Goal: Information Seeking & Learning: Find specific fact

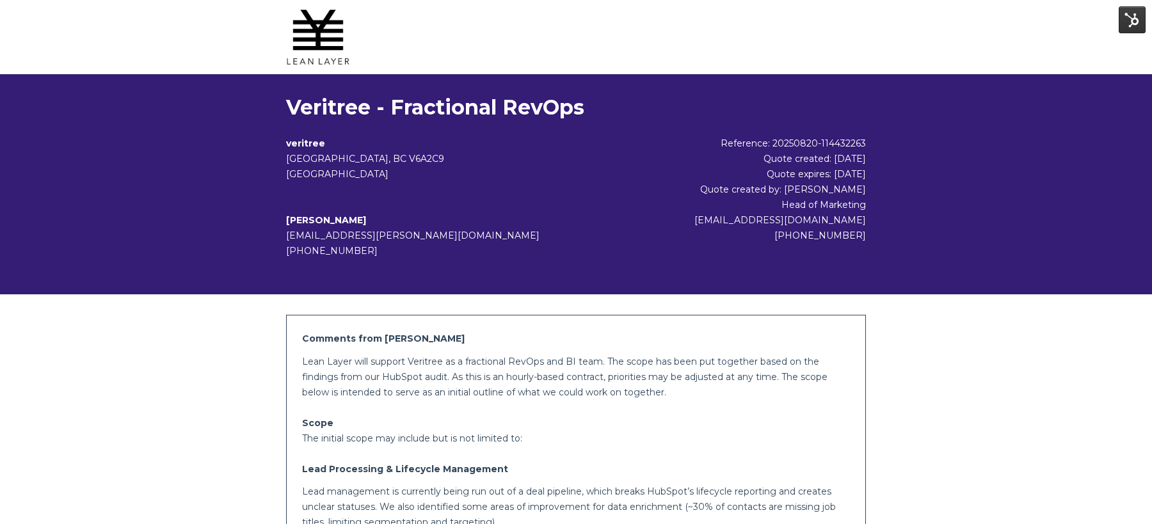
click at [350, 106] on h1 "Veritree - Fractional RevOps" at bounding box center [576, 108] width 580 height 26
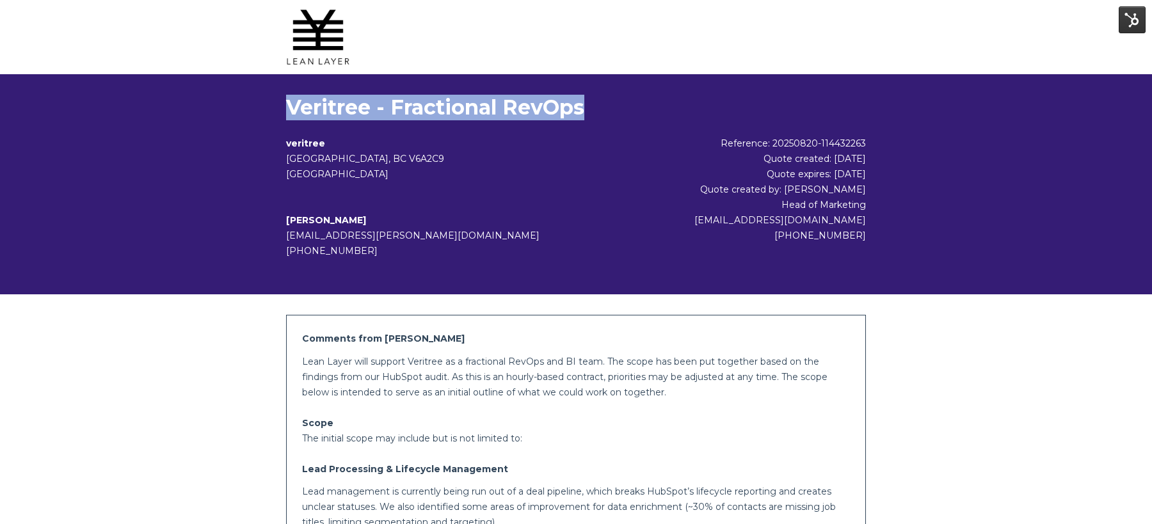
click at [350, 106] on h1 "Veritree - Fractional RevOps" at bounding box center [576, 108] width 580 height 26
copy div "Veritree - Fractional RevOps"
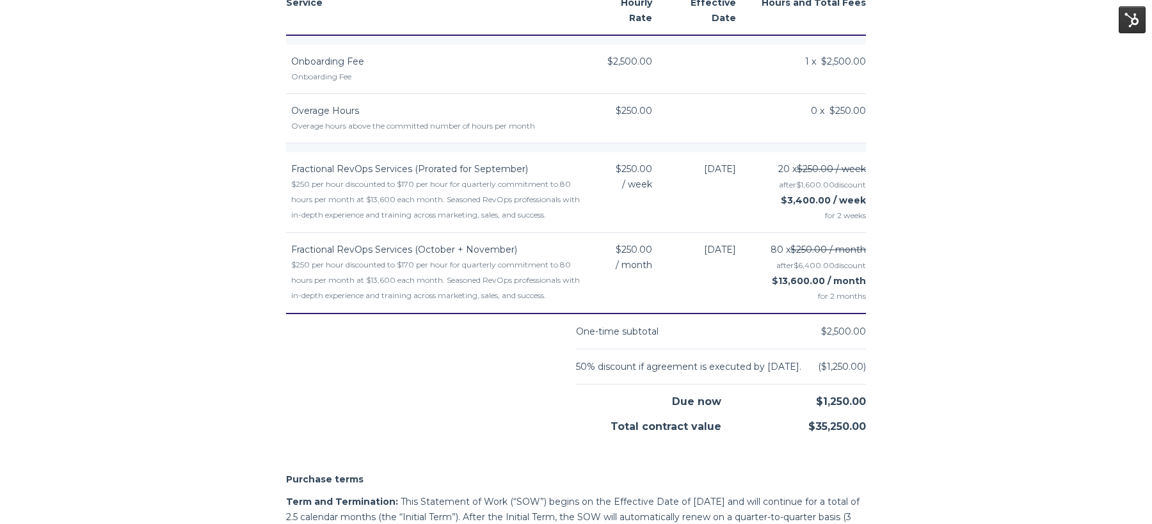
scroll to position [1675, 0]
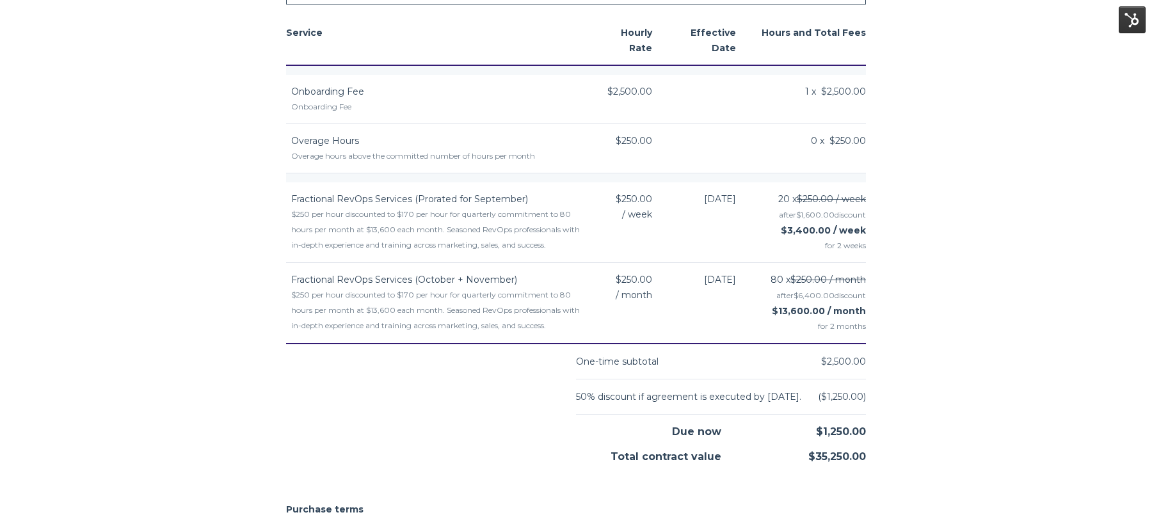
click at [311, 97] on span "Onboarding Fee" at bounding box center [327, 92] width 73 height 12
copy td "Onboarding Fee"
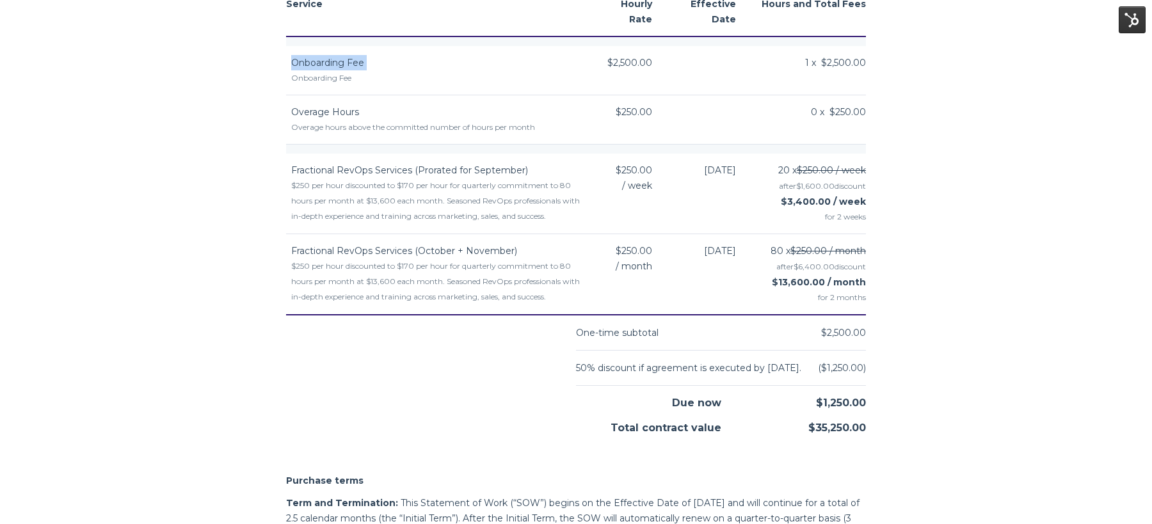
scroll to position [1704, 0]
drag, startPoint x: 825, startPoint y: 307, endPoint x: 781, endPoint y: 307, distance: 43.5
click at [781, 287] on strong "$13,600.00 / month" at bounding box center [819, 282] width 94 height 12
copy strong "13,600.00"
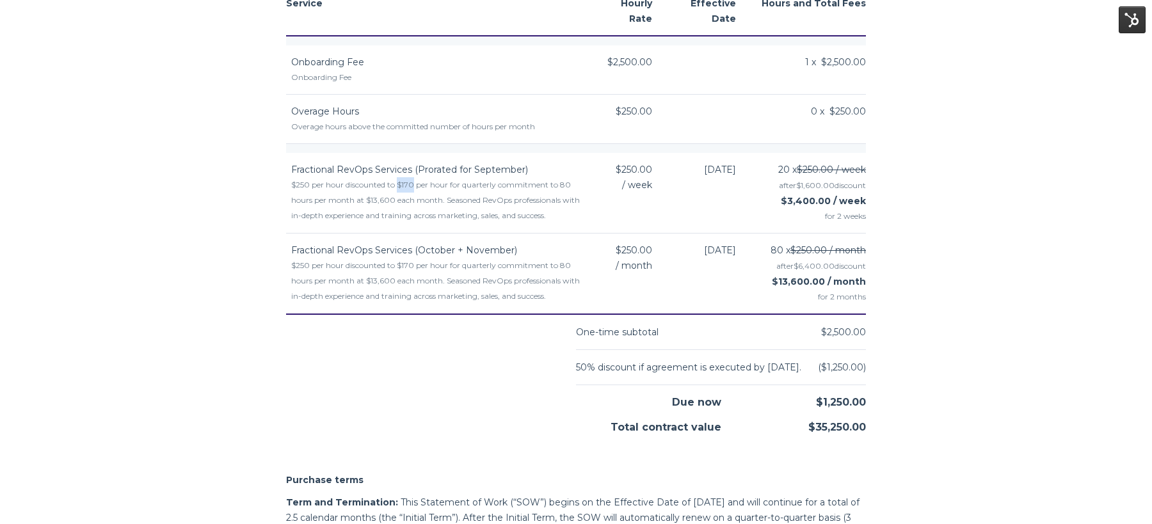
drag, startPoint x: 418, startPoint y: 200, endPoint x: 403, endPoint y: 199, distance: 14.7
click at [403, 199] on div "$250 per hour discounted to $170 per hour for quarterly commitment to 80 hours …" at bounding box center [437, 200] width 293 height 46
copy div "$170"
drag, startPoint x: 631, startPoint y: 124, endPoint x: 618, endPoint y: 124, distance: 12.2
click at [618, 119] on span "$250.00" at bounding box center [634, 111] width 36 height 15
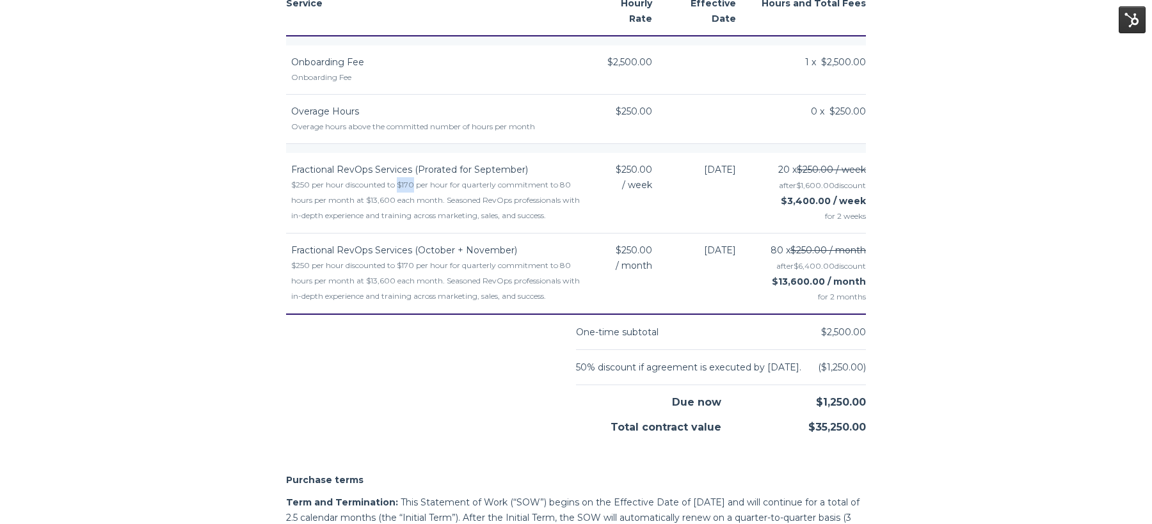
click at [618, 119] on span "$250.00" at bounding box center [634, 111] width 36 height 15
drag, startPoint x: 629, startPoint y: 126, endPoint x: 609, endPoint y: 126, distance: 19.8
click at [616, 119] on span "$250.00" at bounding box center [634, 111] width 36 height 15
copy span "$250"
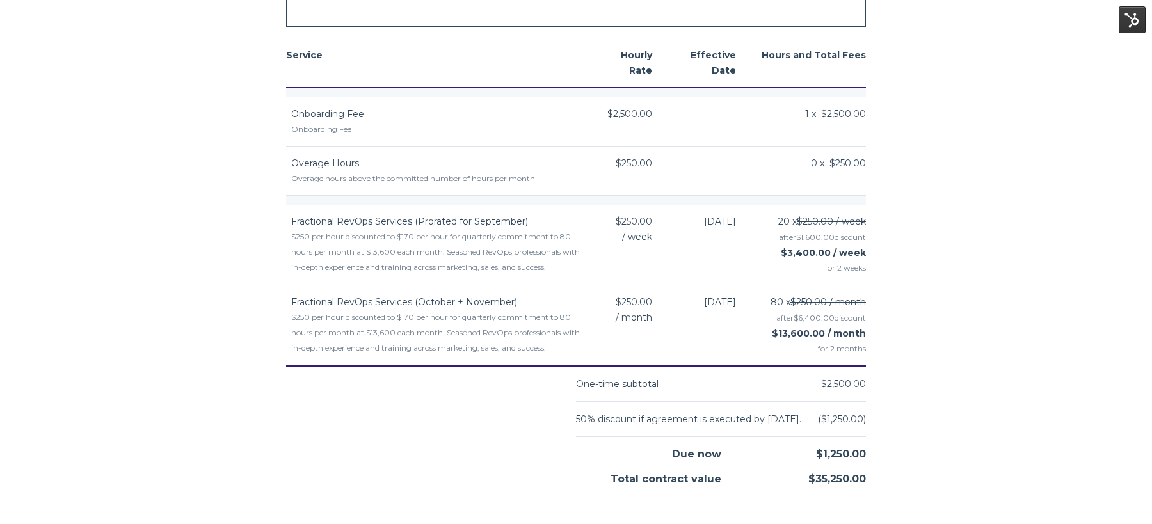
scroll to position [1765, 0]
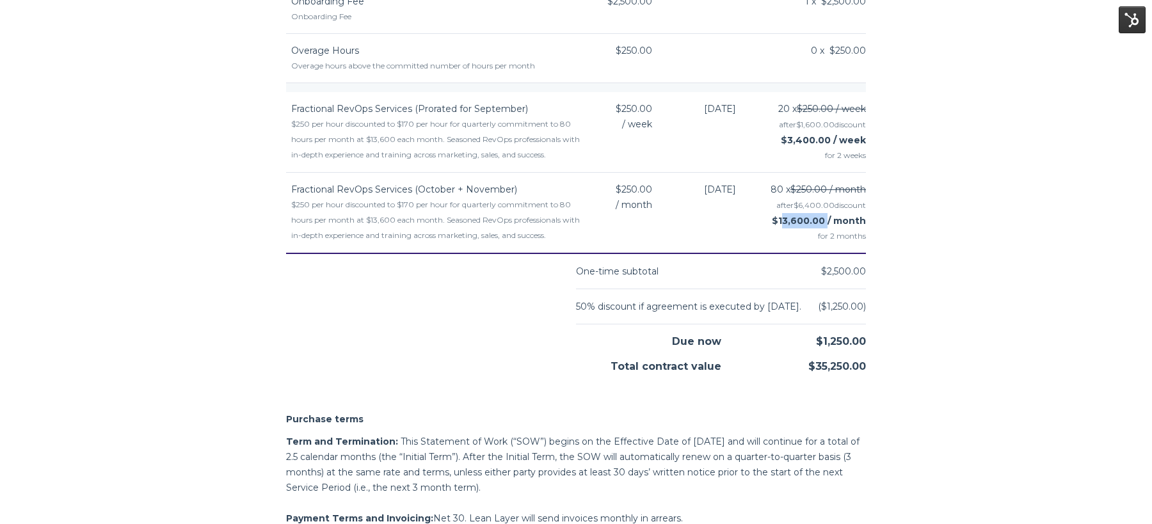
drag, startPoint x: 783, startPoint y: 247, endPoint x: 824, endPoint y: 248, distance: 41.0
click at [824, 227] on strong "$13,600.00 / month" at bounding box center [819, 221] width 94 height 12
copy strong "13,600.00"
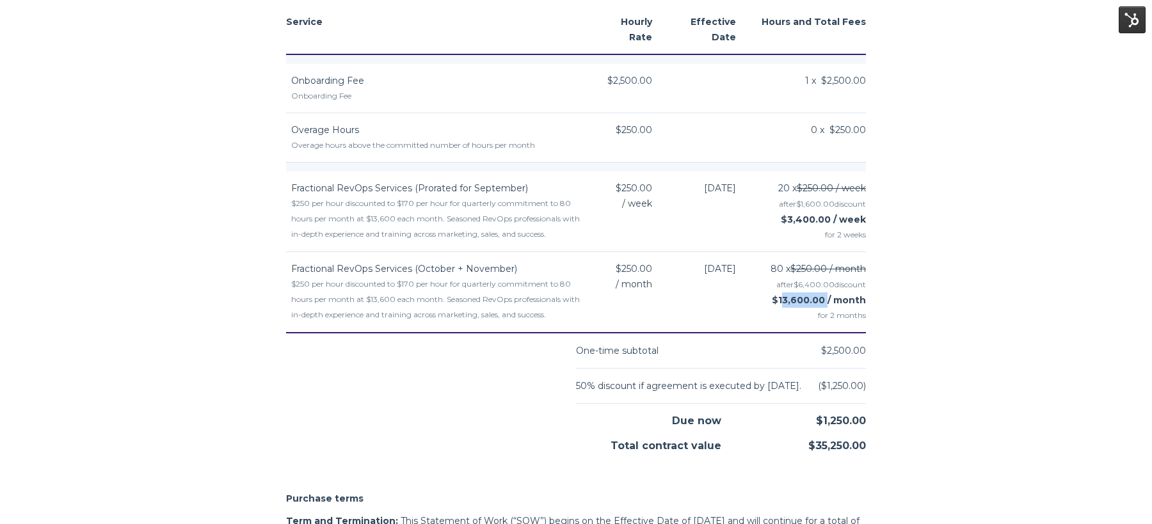
scroll to position [1681, 0]
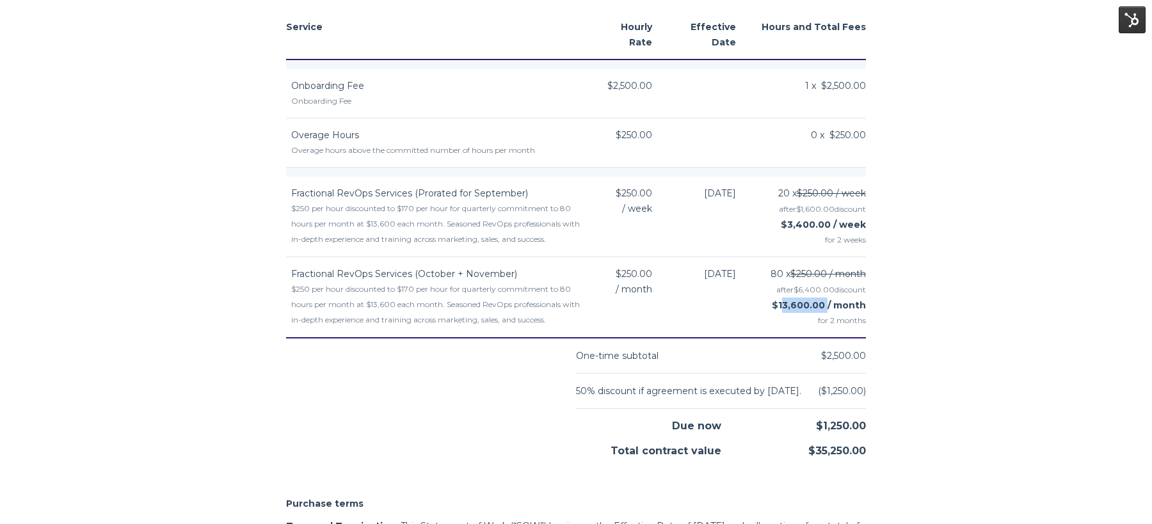
copy strong "13,600.00"
